Goal: Find specific page/section: Find specific page/section

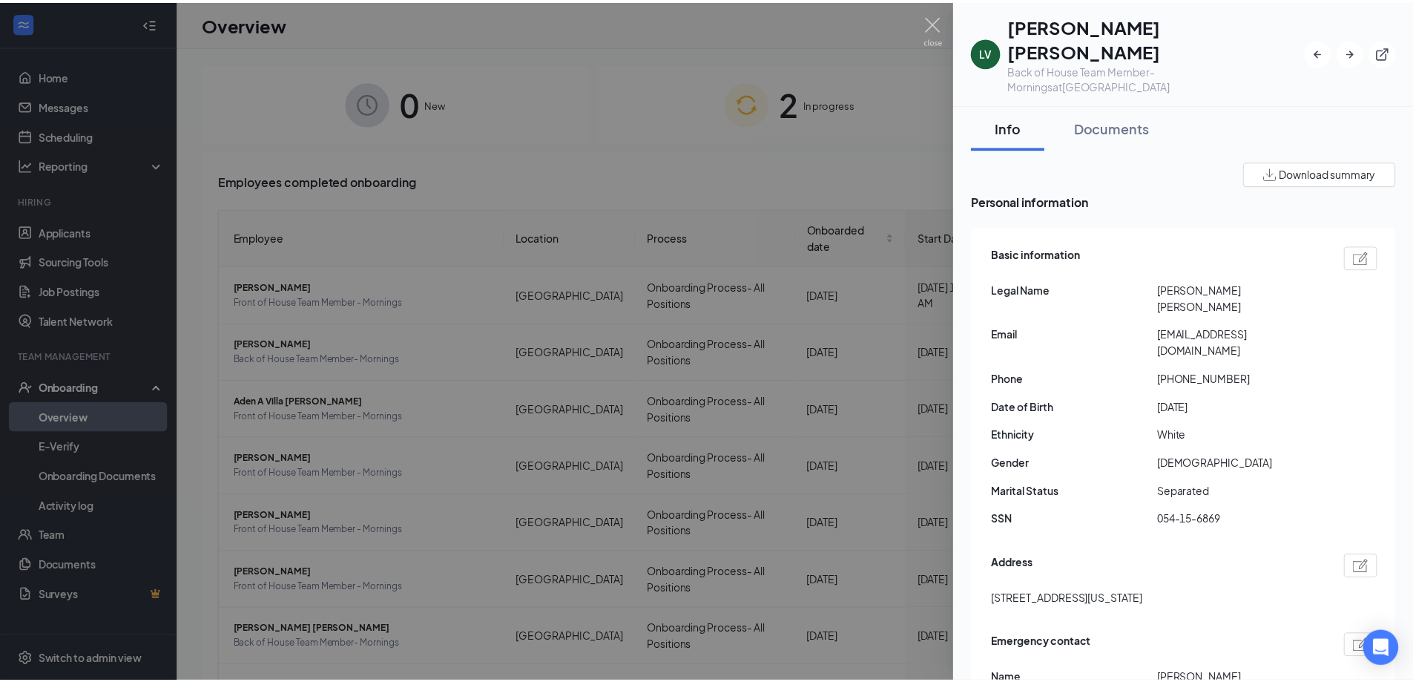
scroll to position [1372, 0]
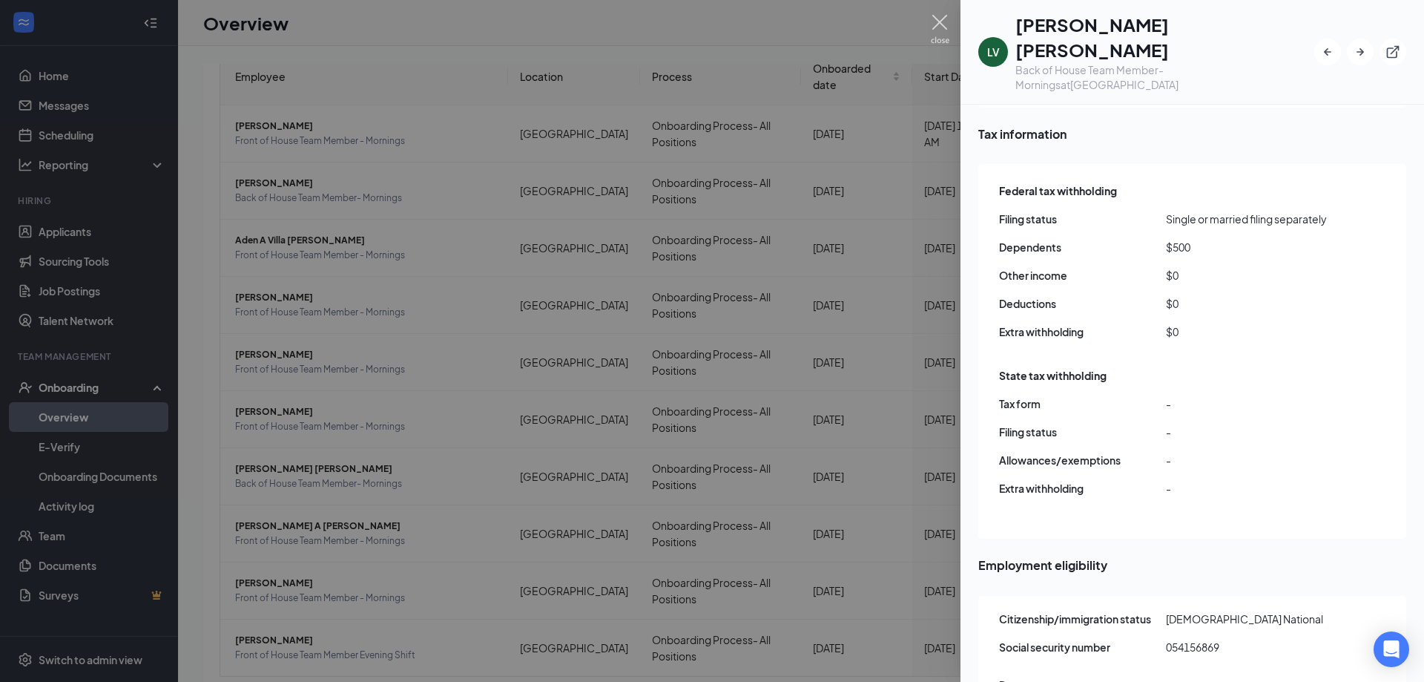
click at [944, 32] on img at bounding box center [940, 29] width 19 height 29
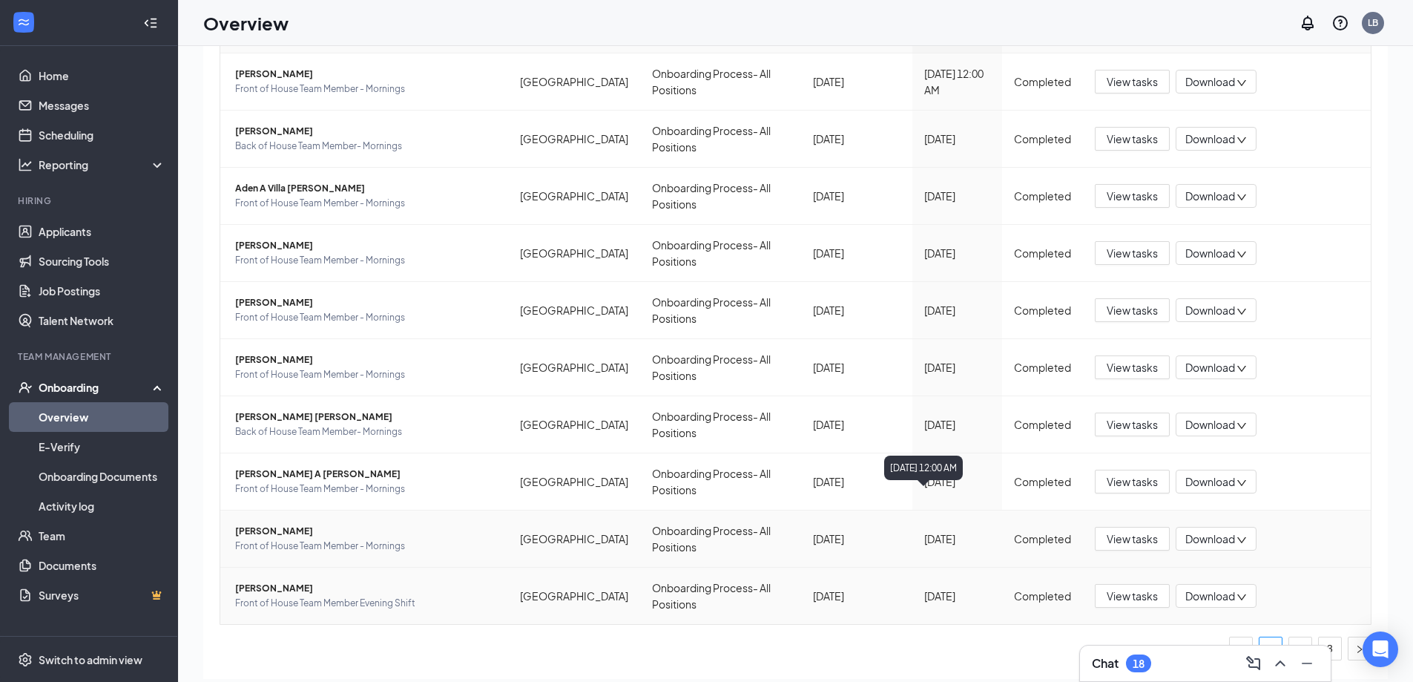
scroll to position [67, 0]
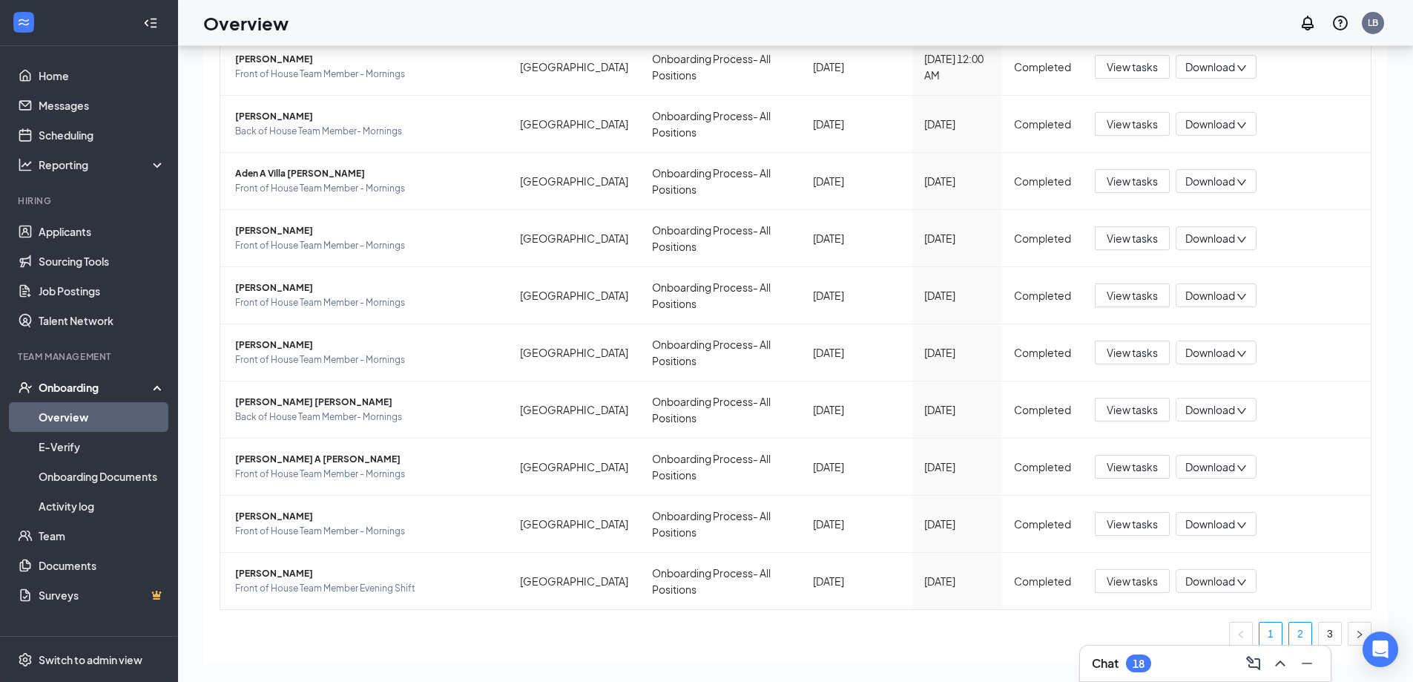
click at [1289, 622] on link "2" at bounding box center [1300, 633] width 22 height 22
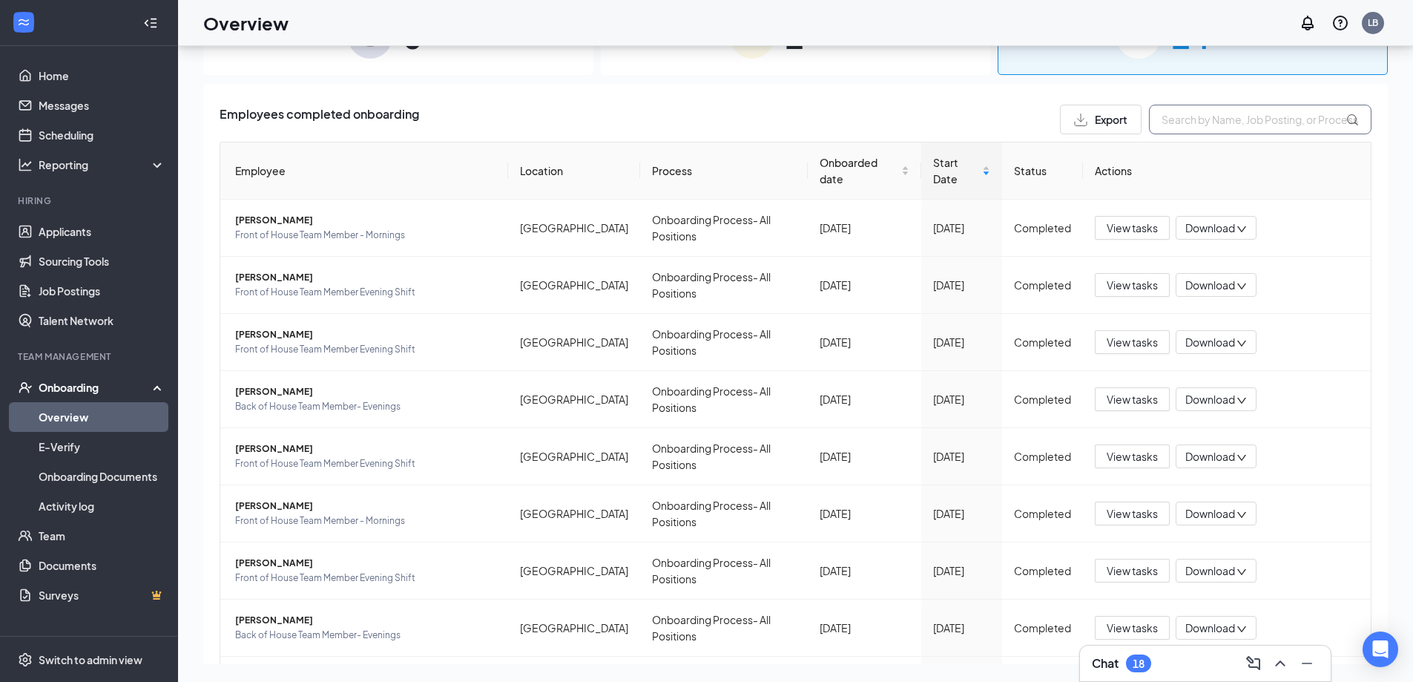
click at [1238, 124] on input "text" at bounding box center [1260, 120] width 223 height 30
type input "[PERSON_NAME]"
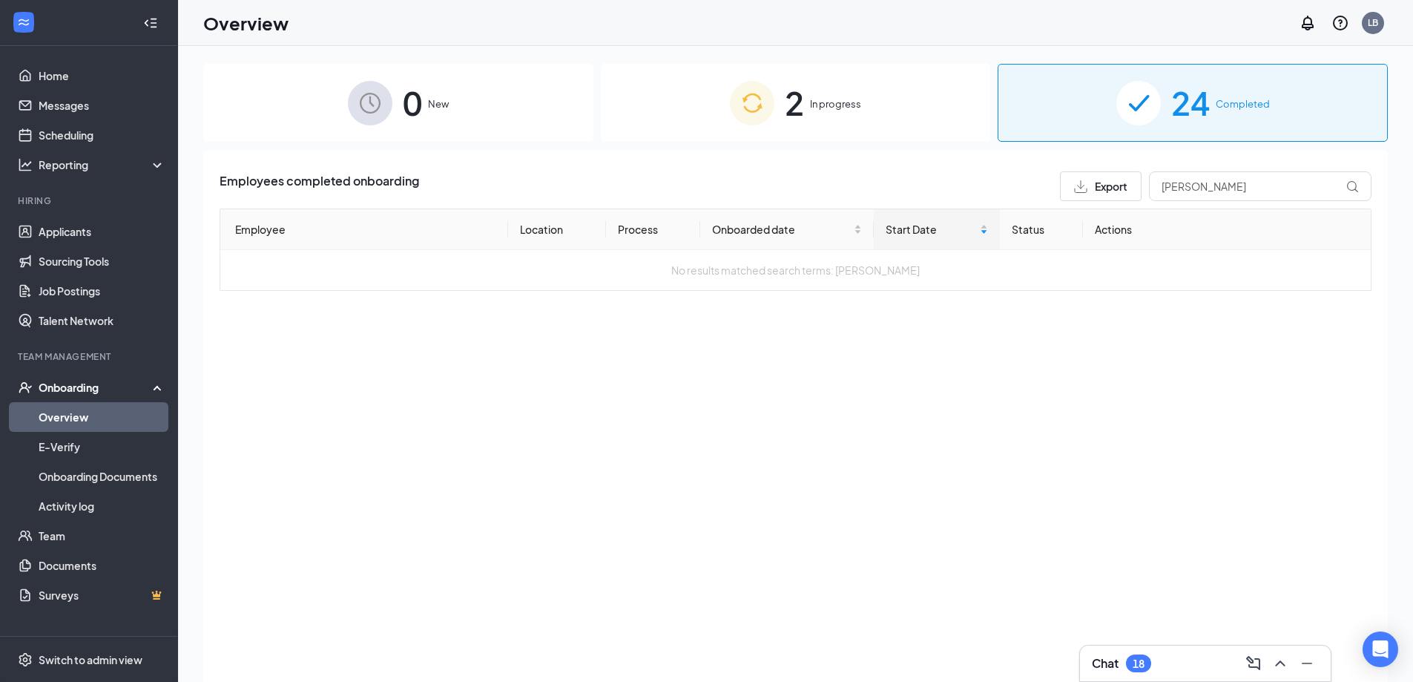
click at [861, 122] on div "2 In progress" at bounding box center [796, 103] width 390 height 78
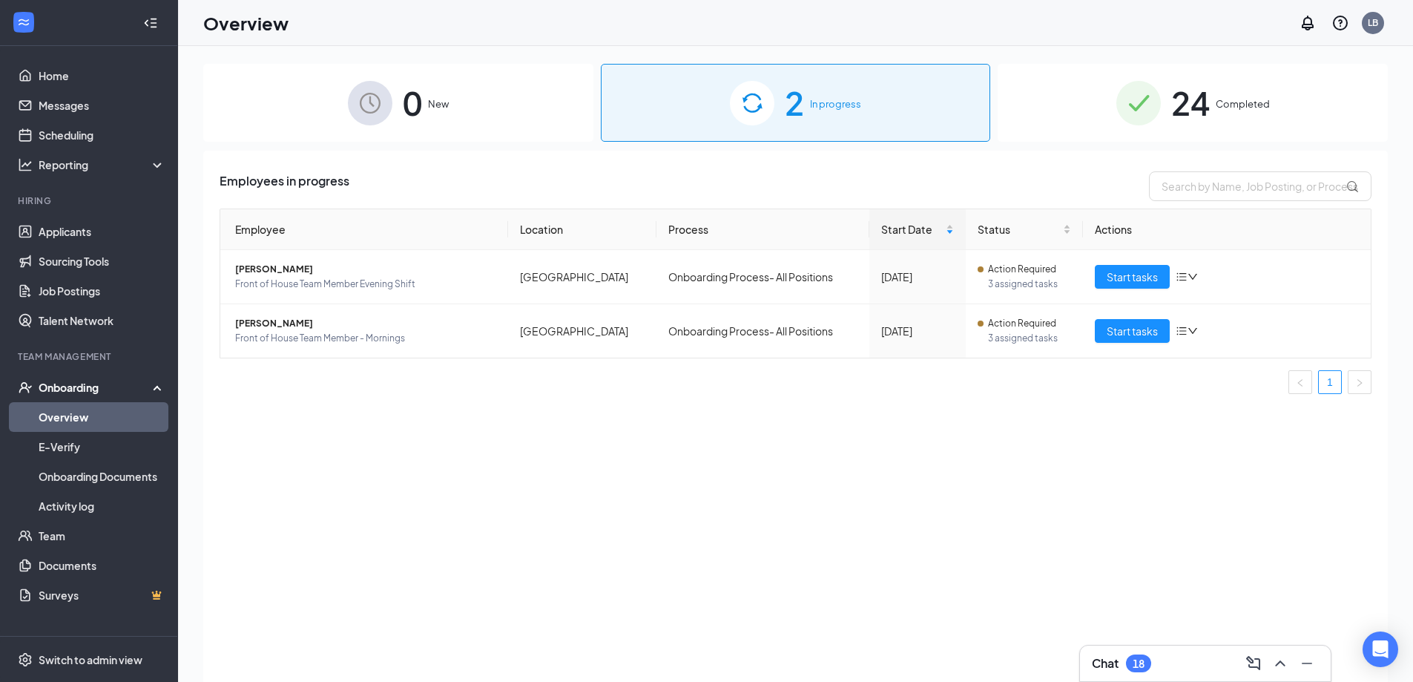
click at [451, 116] on div "0 New" at bounding box center [398, 103] width 390 height 78
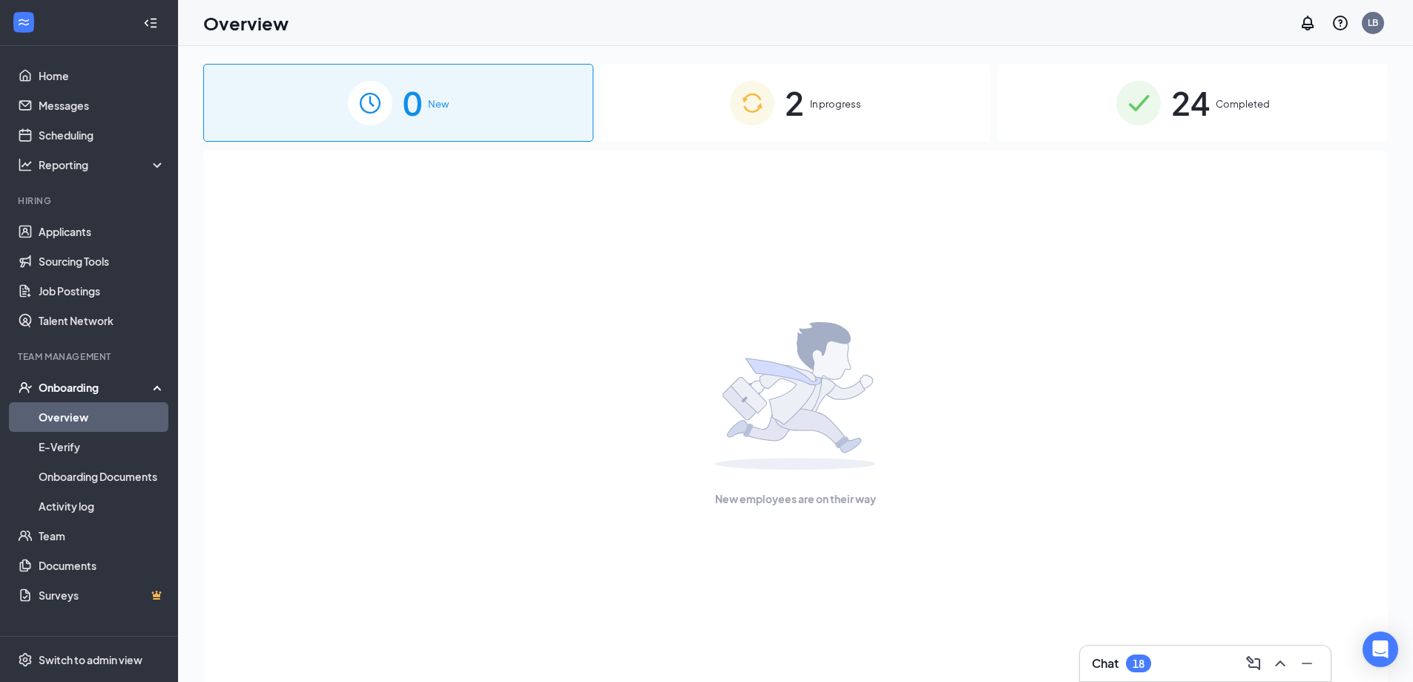
click at [743, 141] on div "2 In progress" at bounding box center [796, 103] width 390 height 78
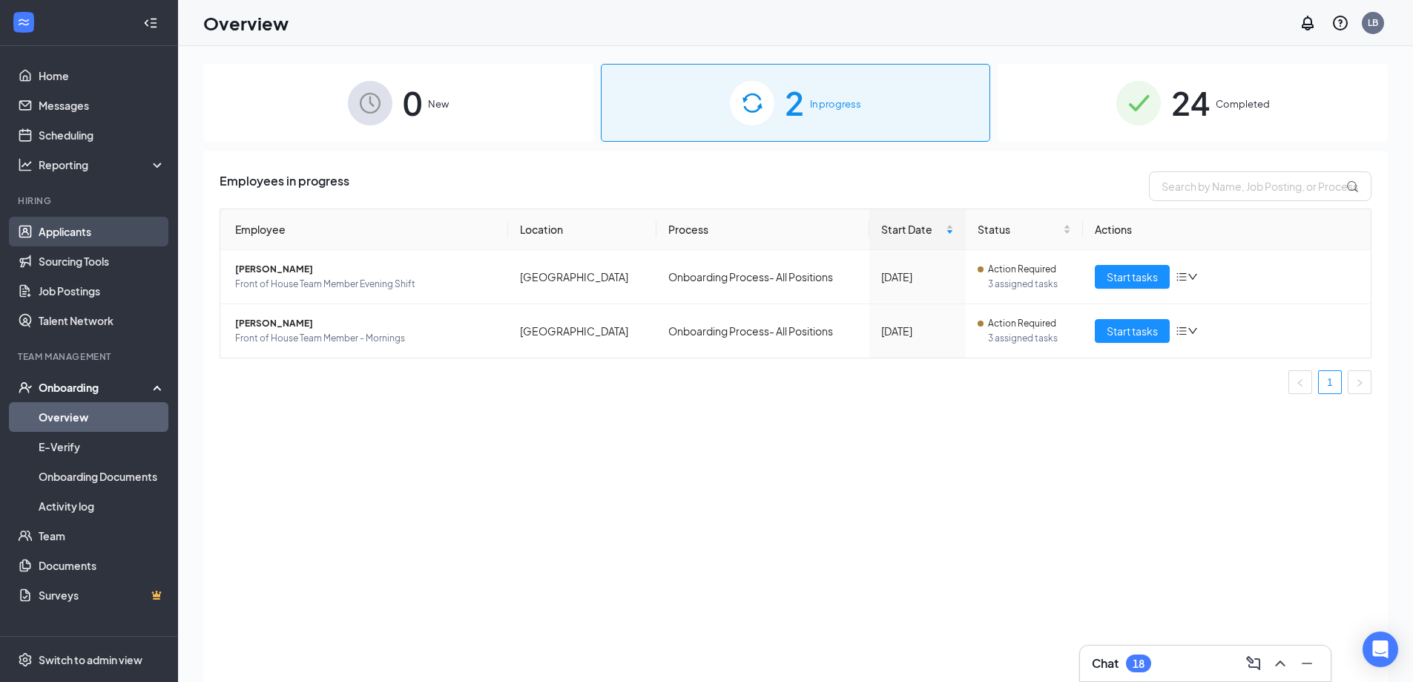
click at [101, 223] on link "Applicants" at bounding box center [102, 232] width 127 height 30
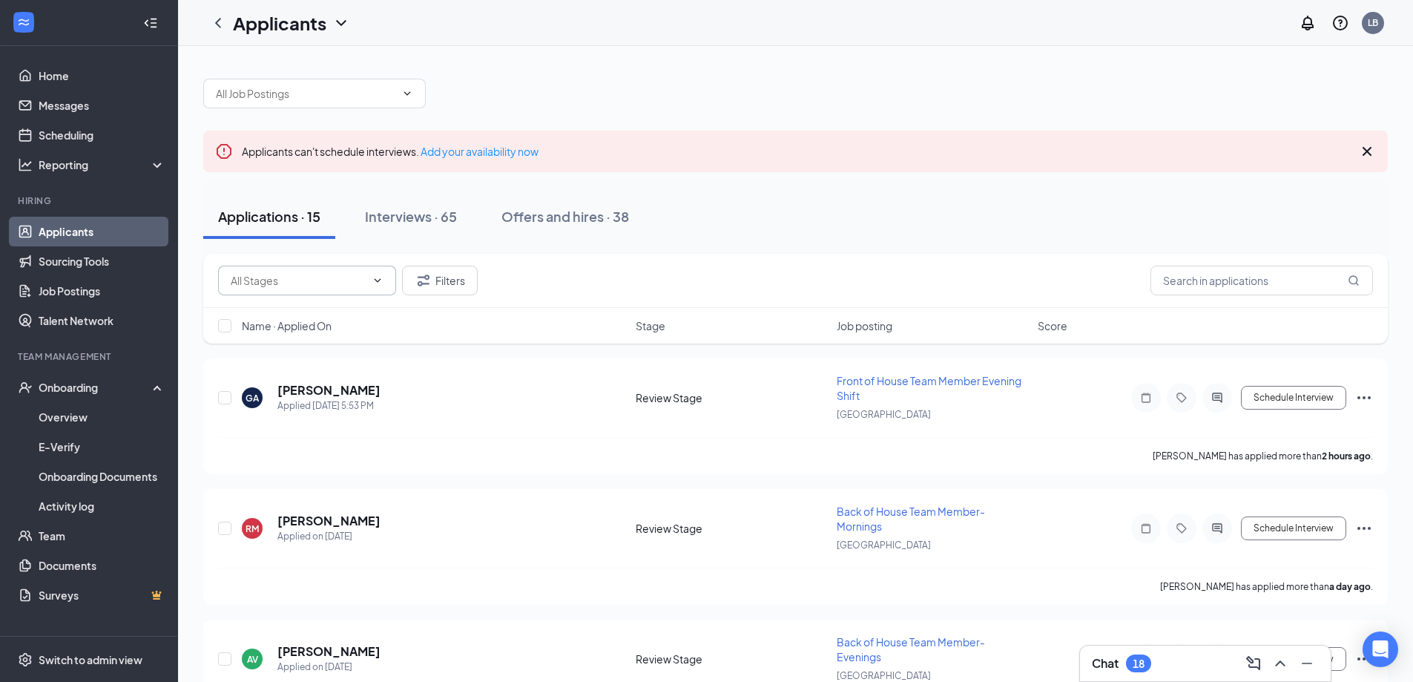
click at [323, 271] on span at bounding box center [307, 281] width 178 height 30
click at [602, 207] on div "Offers and hires · 38" at bounding box center [566, 216] width 128 height 19
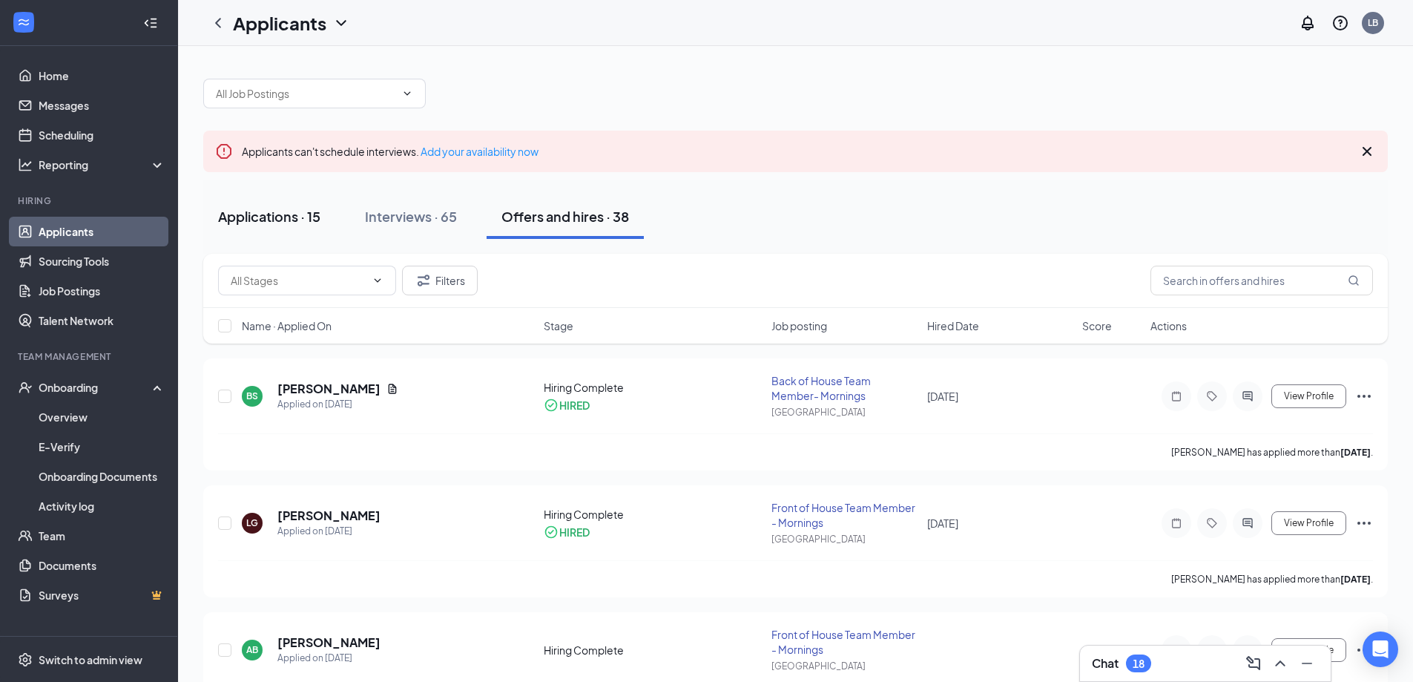
click at [303, 220] on div "Applications · 15" at bounding box center [269, 216] width 102 height 19
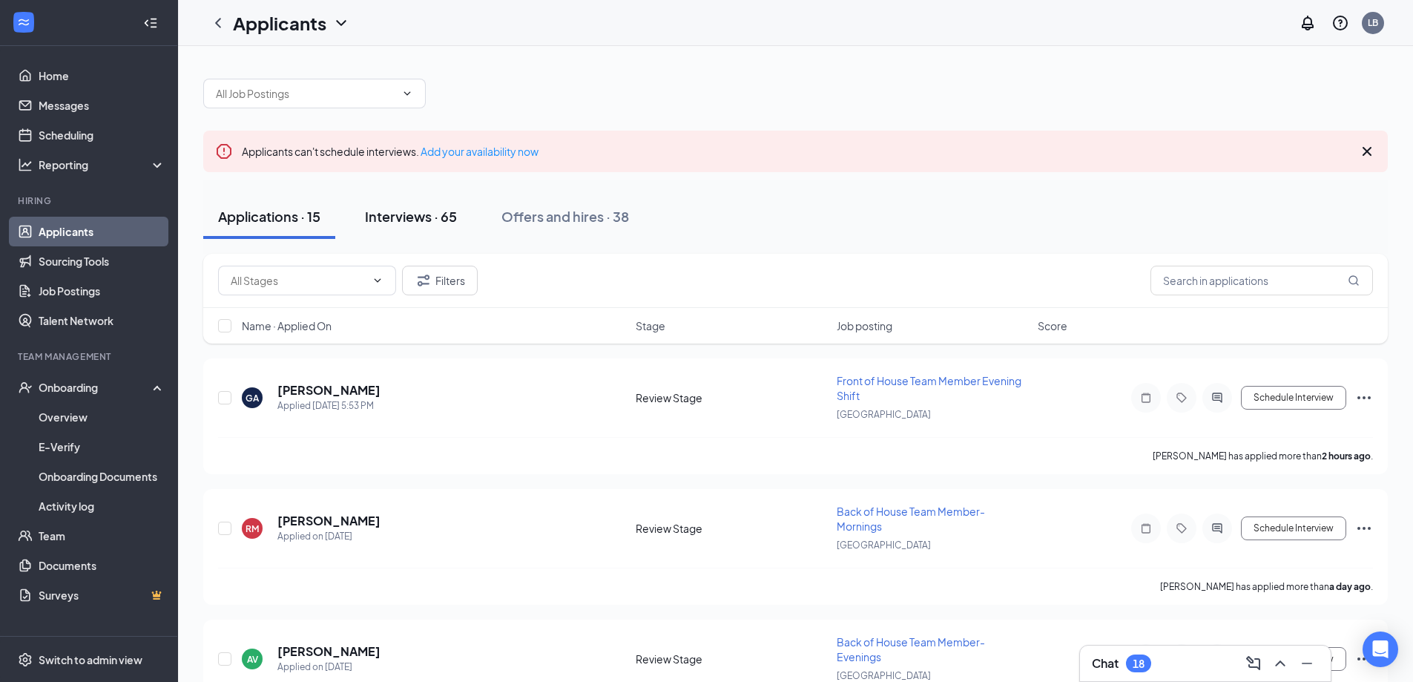
click at [428, 218] on div "Interviews · 65" at bounding box center [411, 216] width 92 height 19
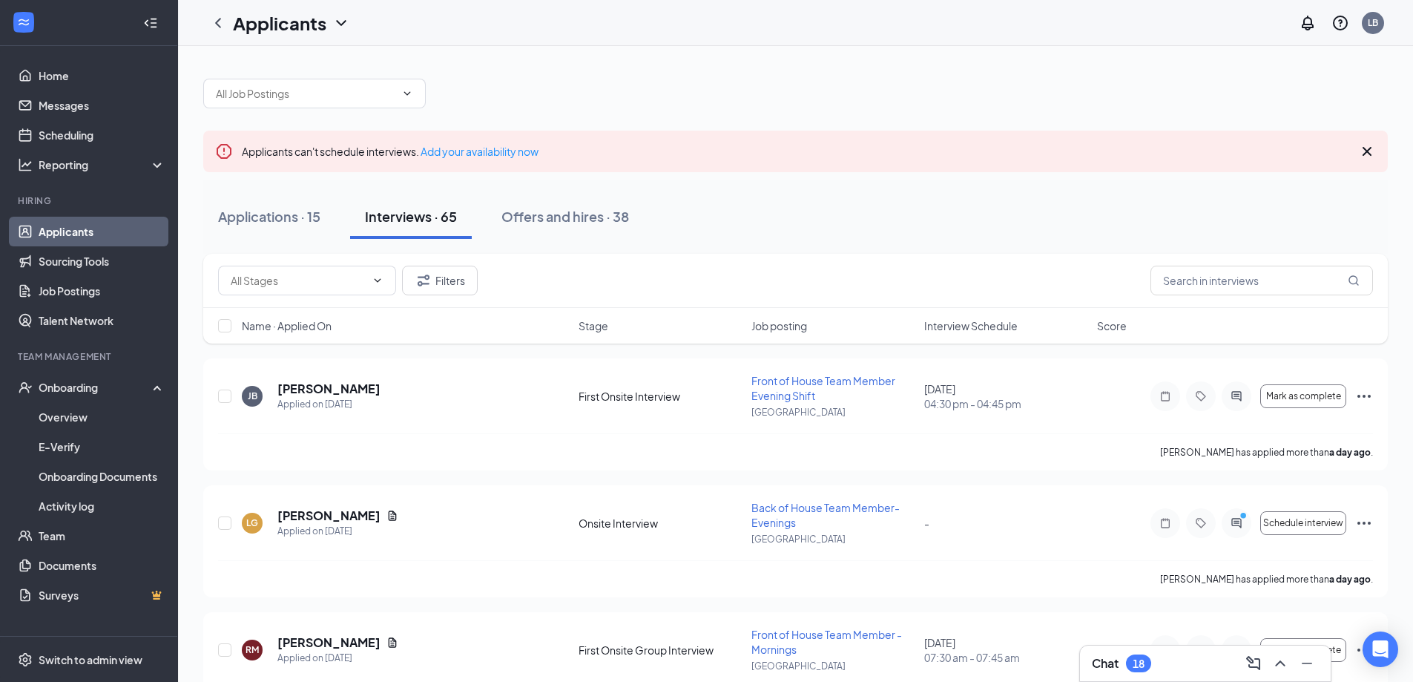
click at [1369, 148] on icon "Cross" at bounding box center [1367, 151] width 18 height 18
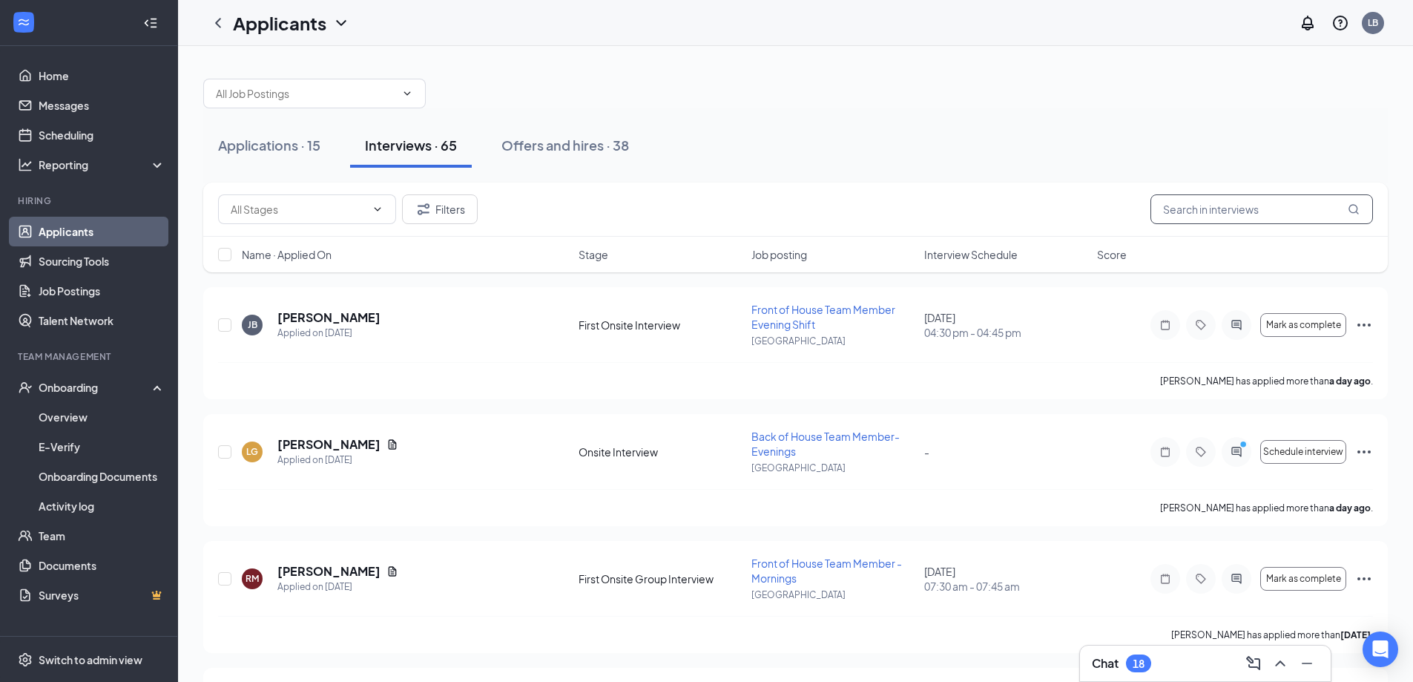
click at [1281, 205] on input "text" at bounding box center [1262, 209] width 223 height 30
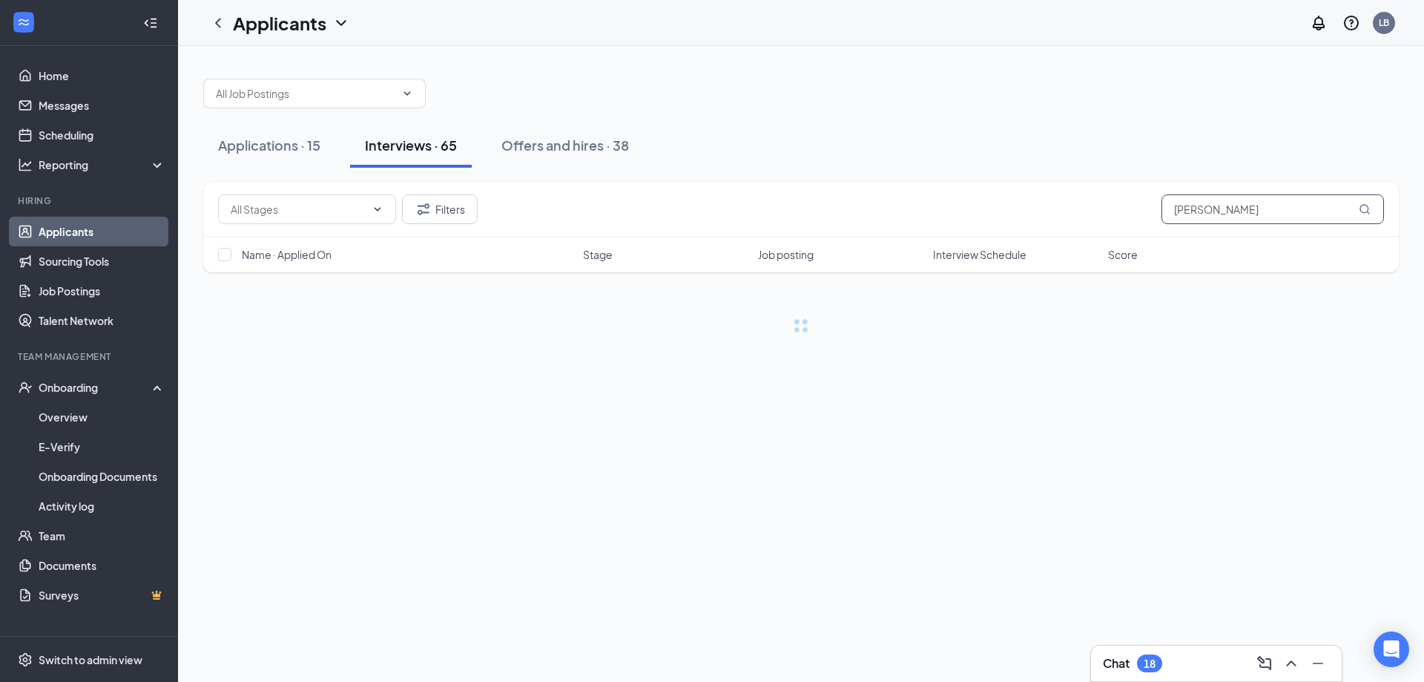
type input "[PERSON_NAME]"
click at [642, 145] on div "Offers and hires · 0 / 38" at bounding box center [617, 145] width 148 height 19
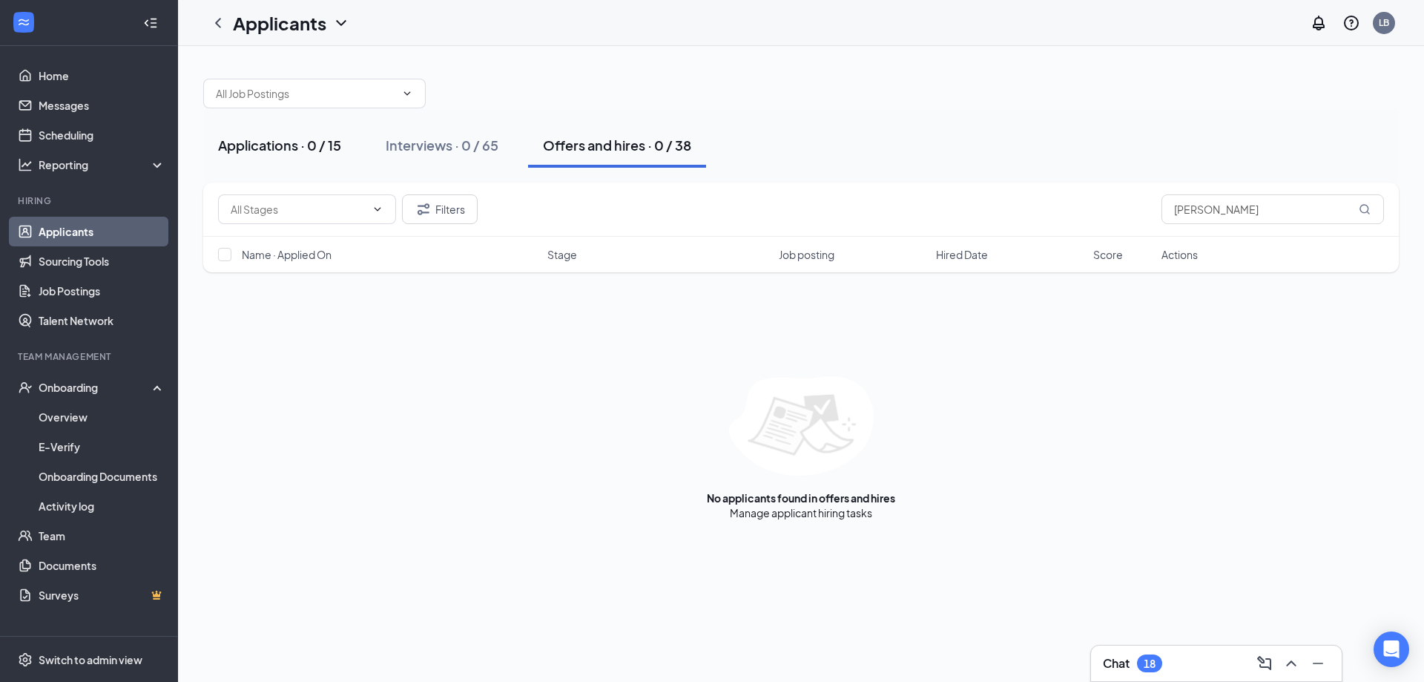
click at [333, 141] on div "Applications · 0 / 15" at bounding box center [279, 145] width 123 height 19
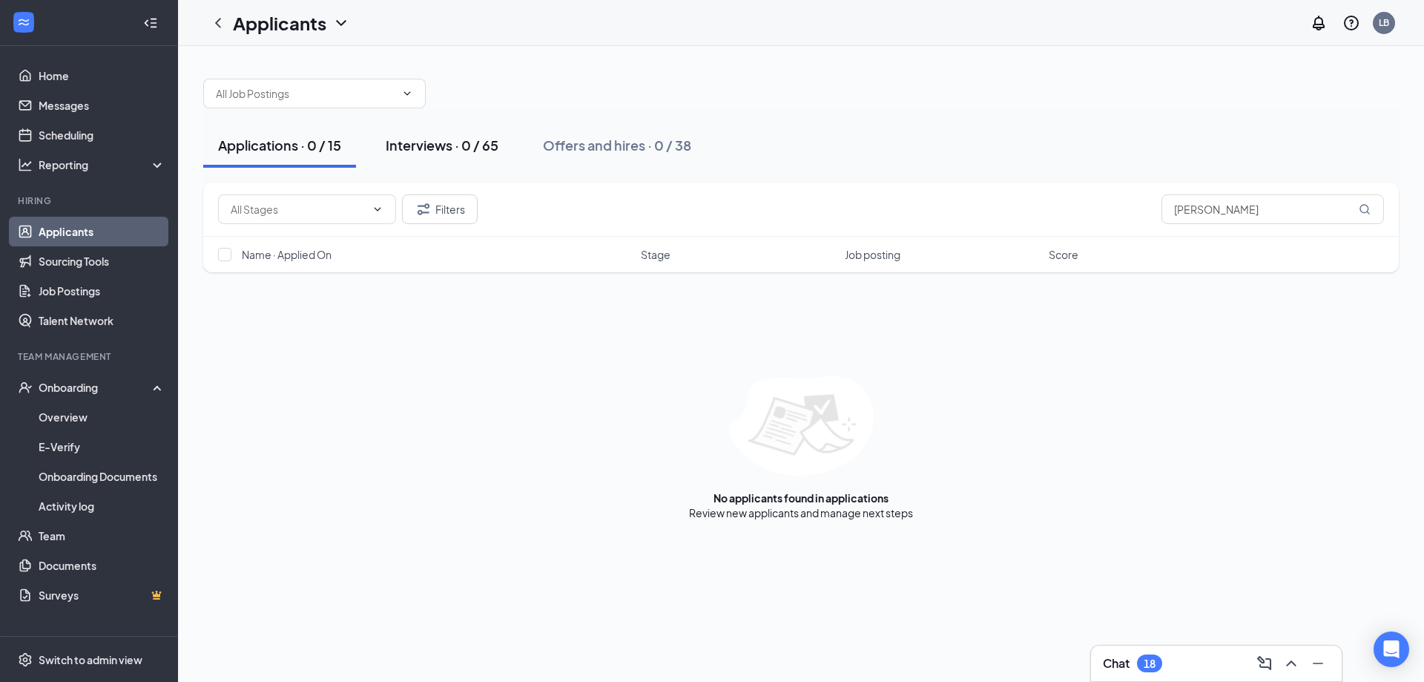
click at [470, 150] on div "Interviews · 0 / 65" at bounding box center [442, 145] width 113 height 19
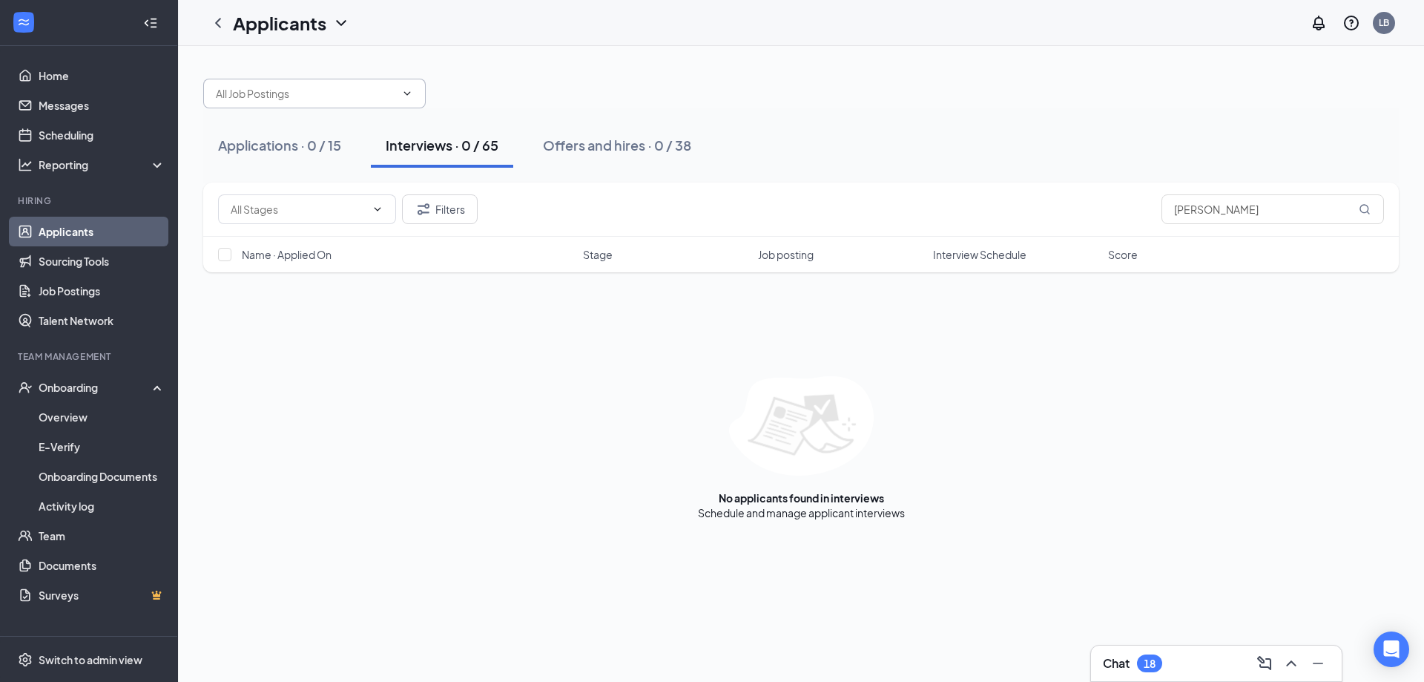
click at [392, 100] on input "text" at bounding box center [306, 93] width 180 height 16
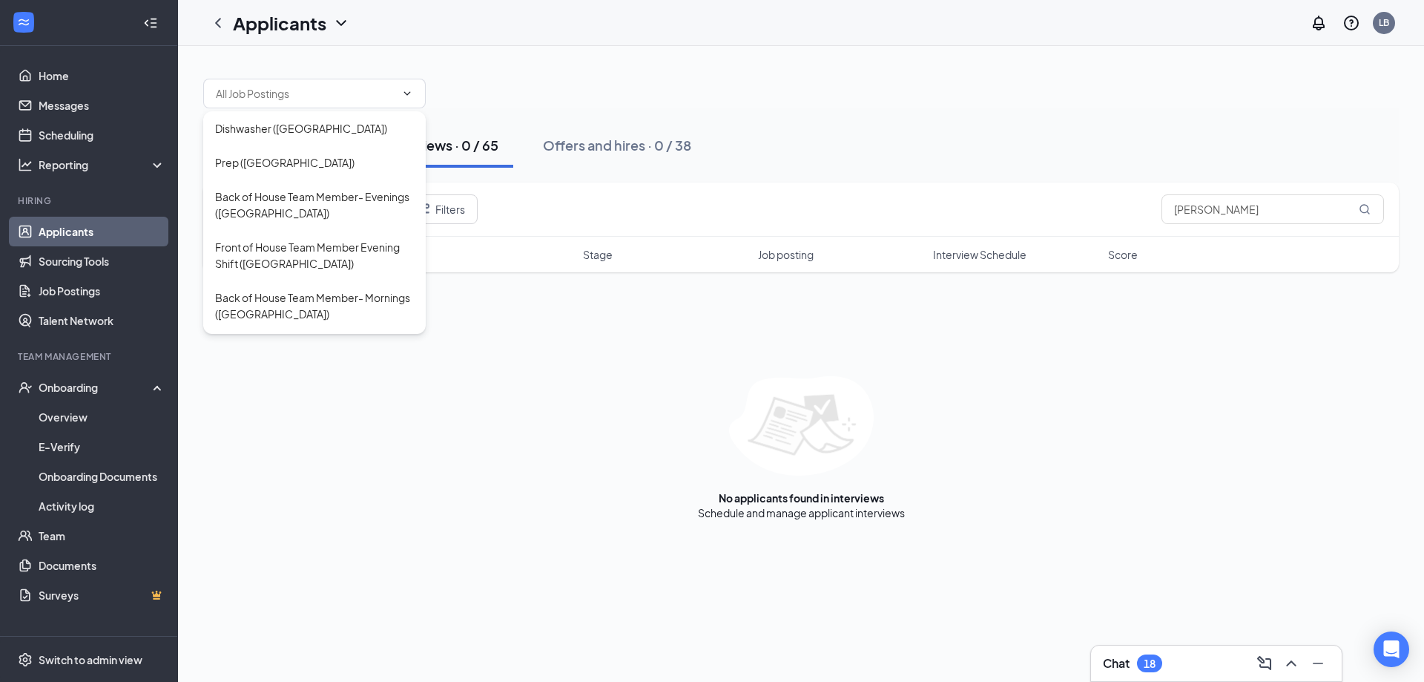
click at [464, 84] on div at bounding box center [801, 86] width 1196 height 45
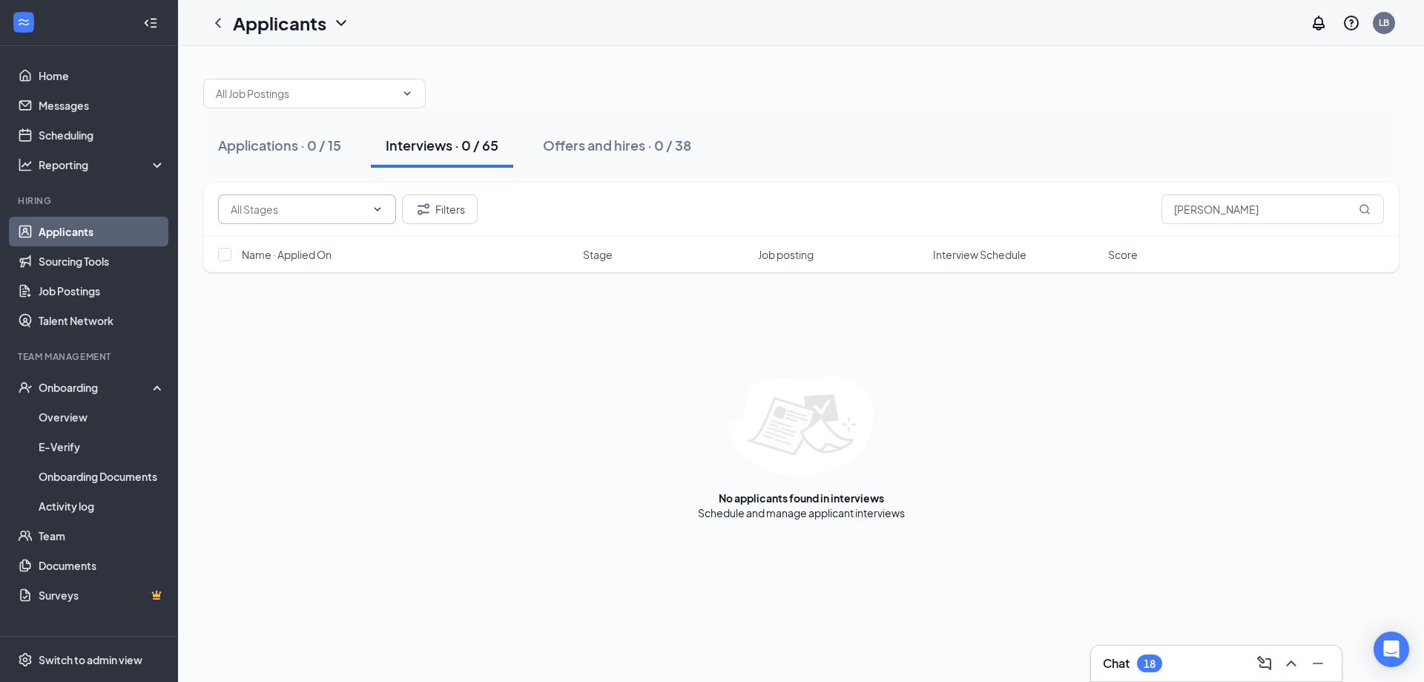
click at [302, 207] on input "text" at bounding box center [298, 209] width 135 height 16
click at [65, 386] on div "Onboarding" at bounding box center [96, 387] width 114 height 15
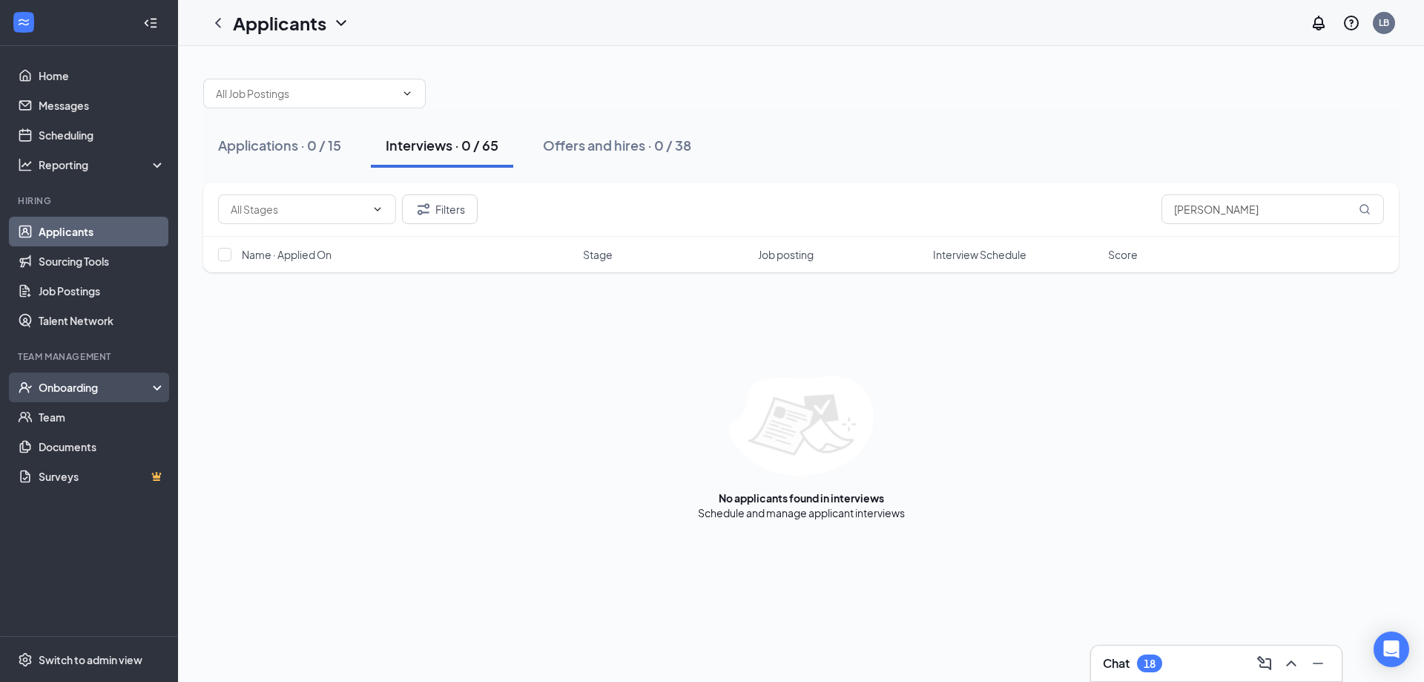
click at [117, 384] on div "Onboarding" at bounding box center [96, 387] width 114 height 15
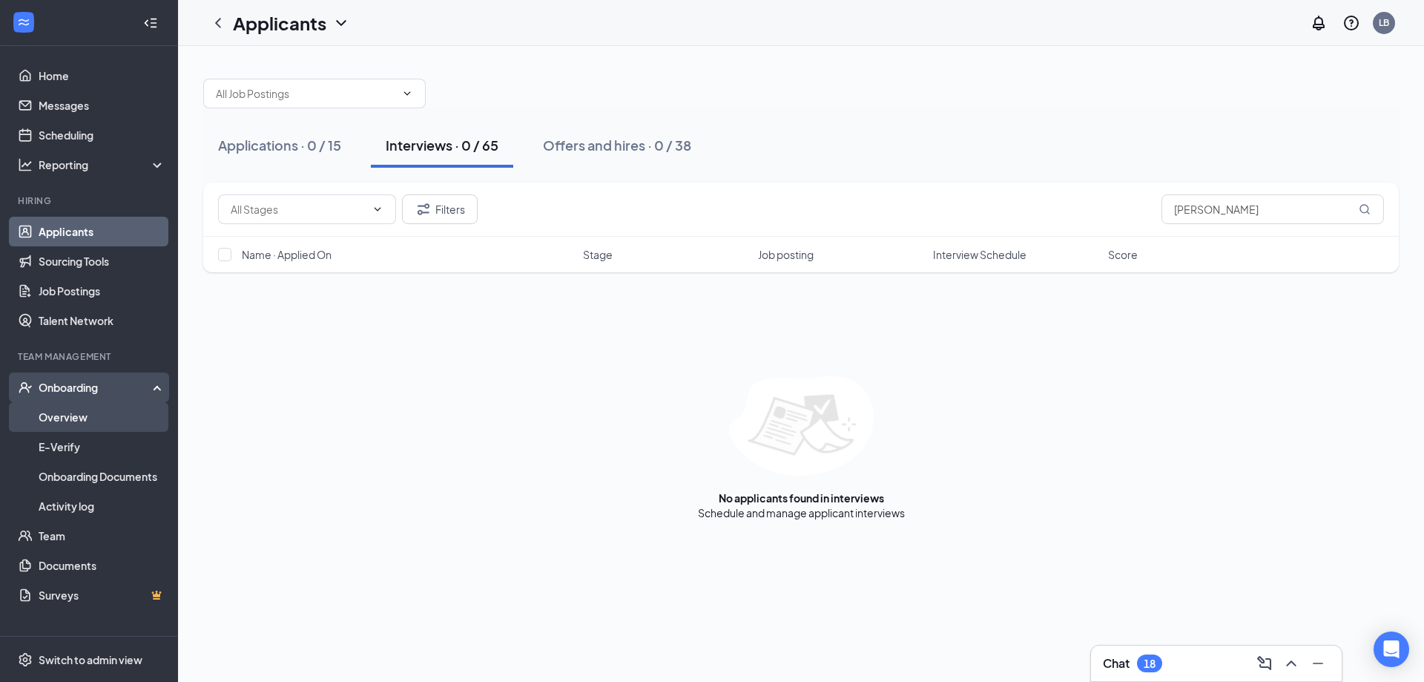
click at [85, 412] on link "Overview" at bounding box center [102, 417] width 127 height 30
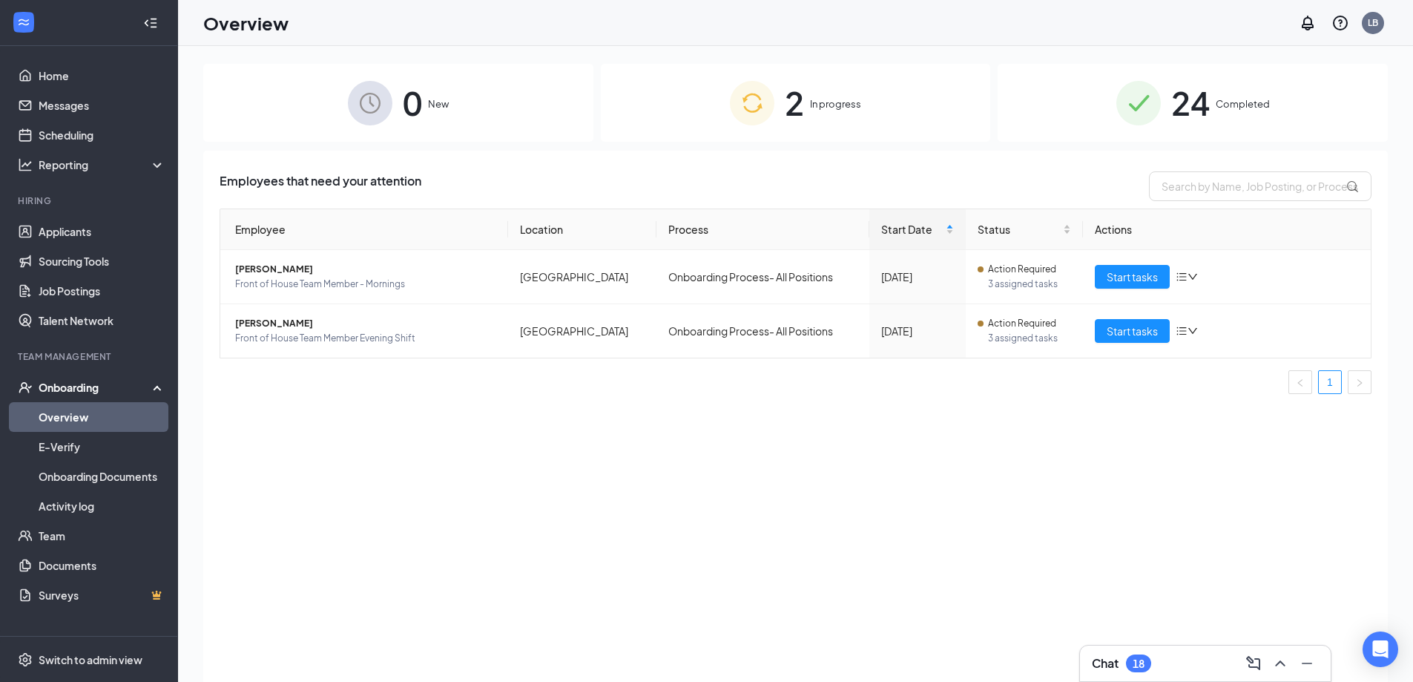
click at [1049, 125] on div "24 Completed" at bounding box center [1193, 103] width 390 height 78
